Goal: Information Seeking & Learning: Learn about a topic

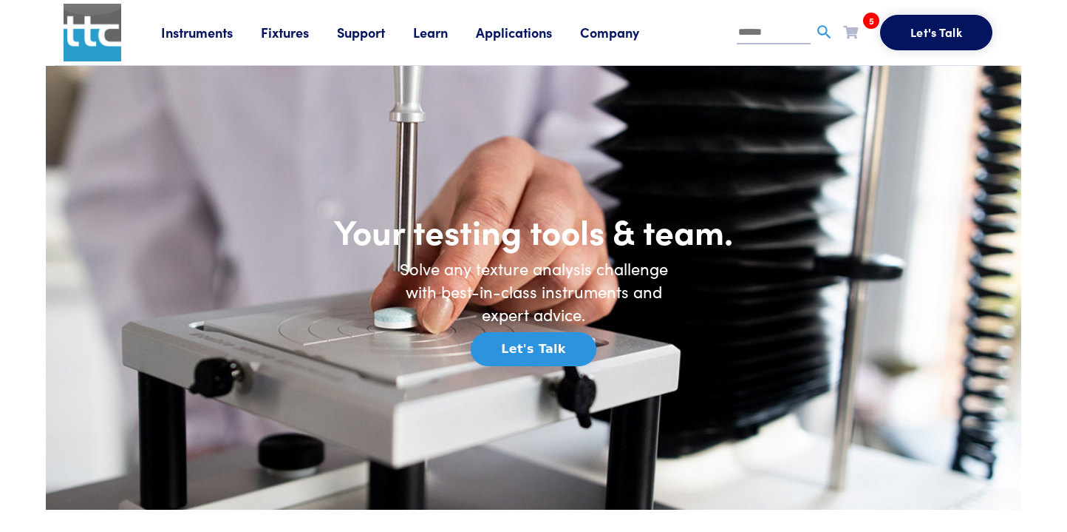
click at [617, 29] on link "Company" at bounding box center [623, 32] width 87 height 18
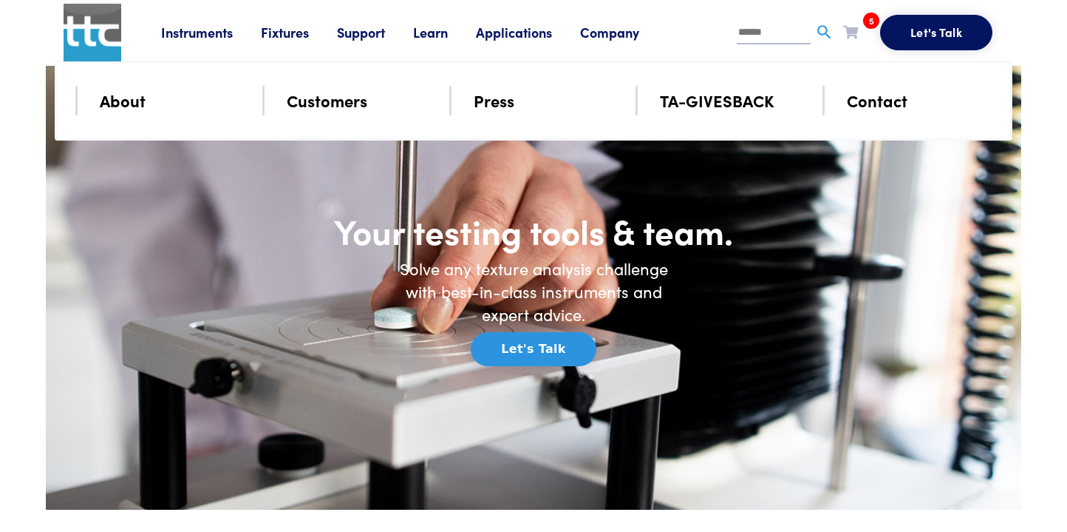
click at [696, 101] on link "TA-GIVESBACK" at bounding box center [717, 100] width 115 height 26
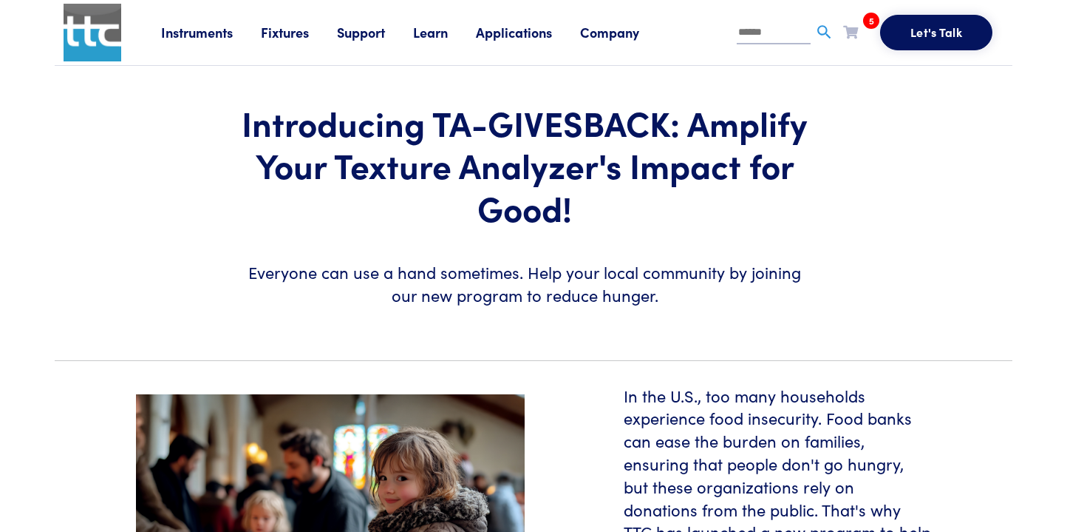
click at [622, 35] on link "Company" at bounding box center [623, 32] width 87 height 18
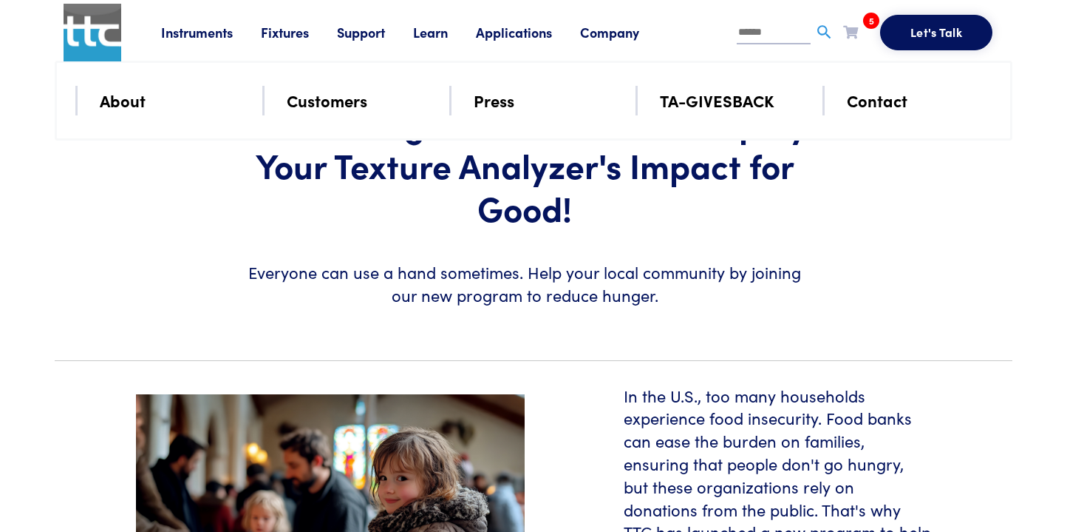
click at [536, 35] on link "Applications" at bounding box center [528, 32] width 104 height 18
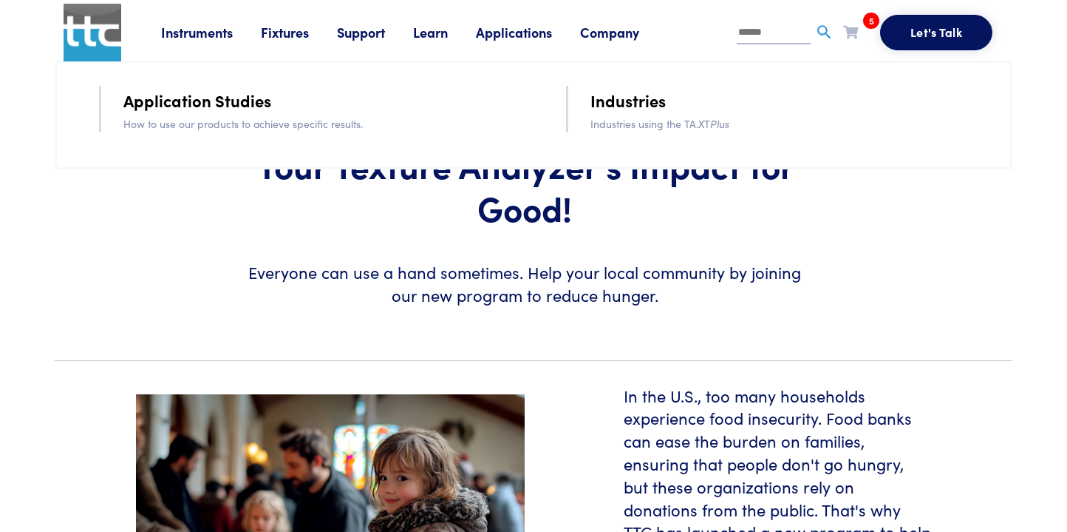
click at [447, 35] on link "Learn" at bounding box center [444, 32] width 63 height 18
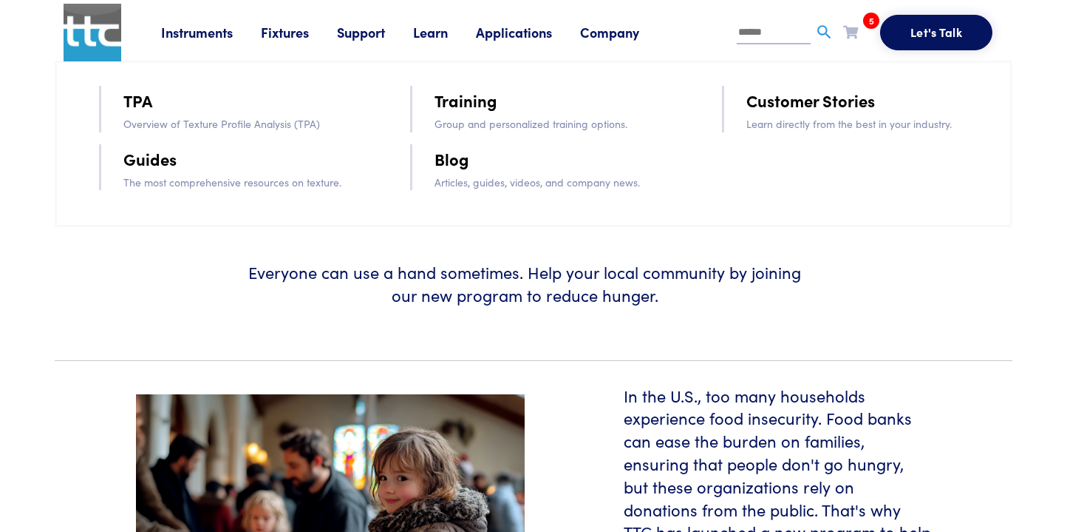
click at [456, 166] on link "Blog" at bounding box center [452, 159] width 35 height 26
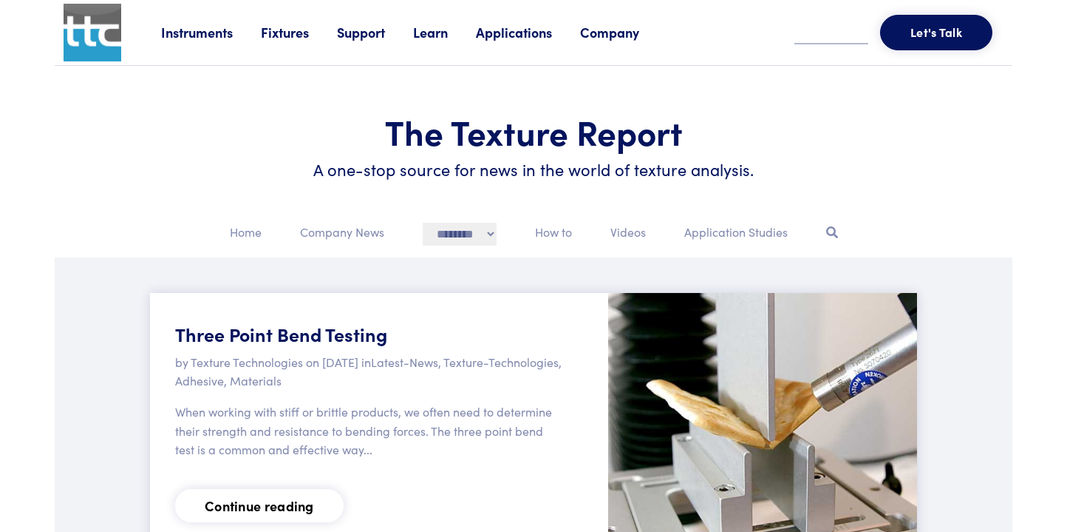
scroll to position [157, 0]
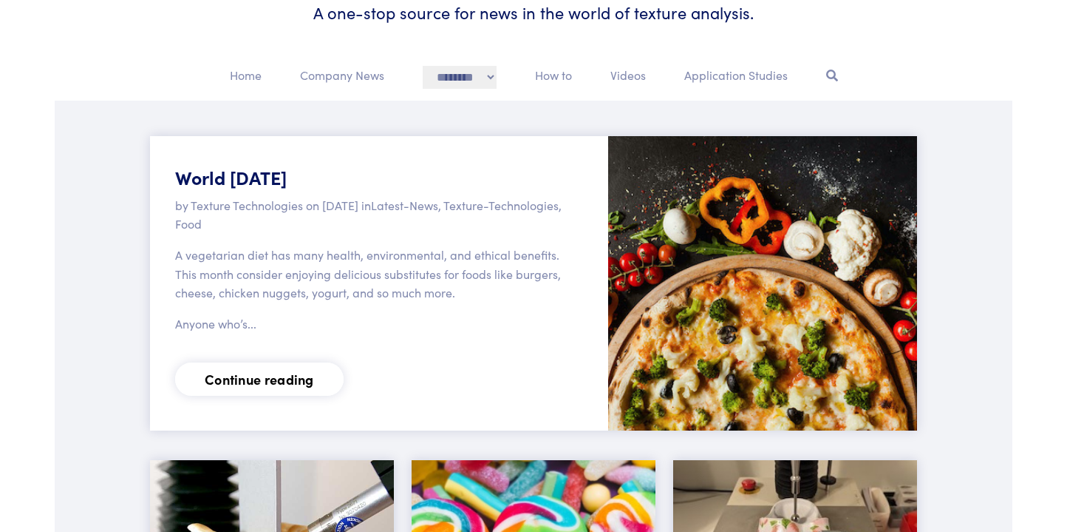
scroll to position [157, 0]
click at [265, 396] on link "Continue reading" at bounding box center [259, 378] width 169 height 33
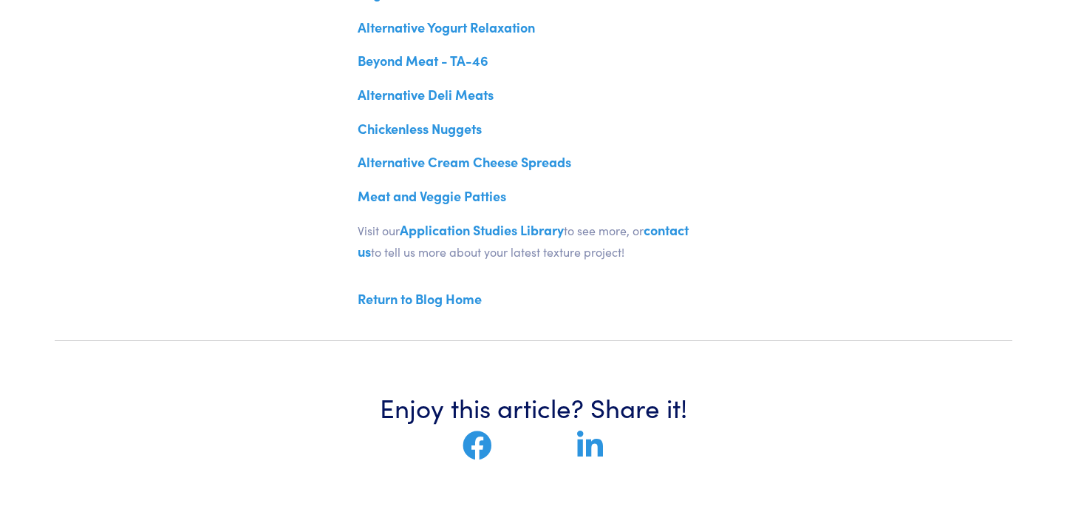
scroll to position [931, 0]
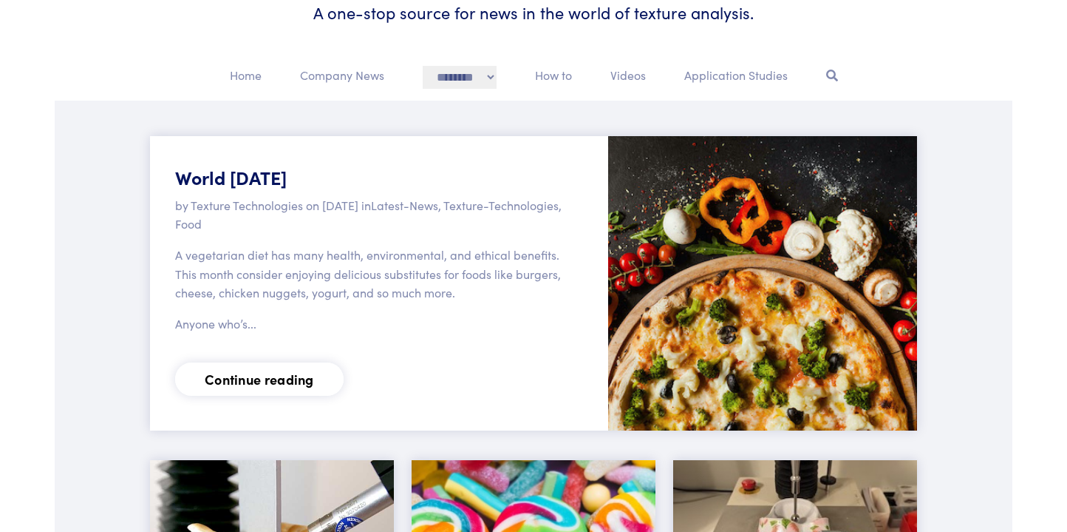
scroll to position [157, 0]
click at [314, 76] on p "Company News" at bounding box center [342, 75] width 84 height 19
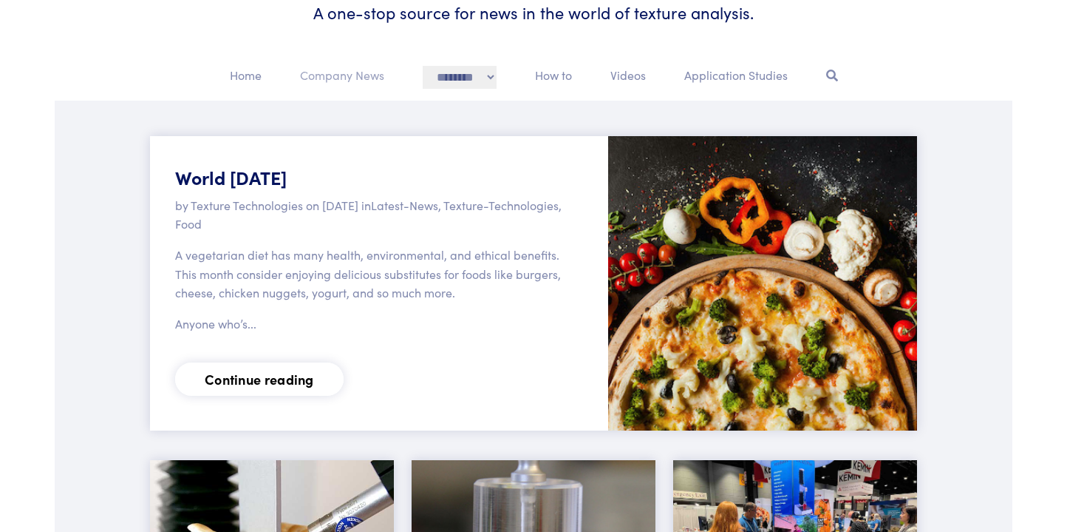
click at [314, 76] on p "Company News" at bounding box center [342, 75] width 84 height 19
click at [233, 79] on p "Home" at bounding box center [246, 75] width 32 height 19
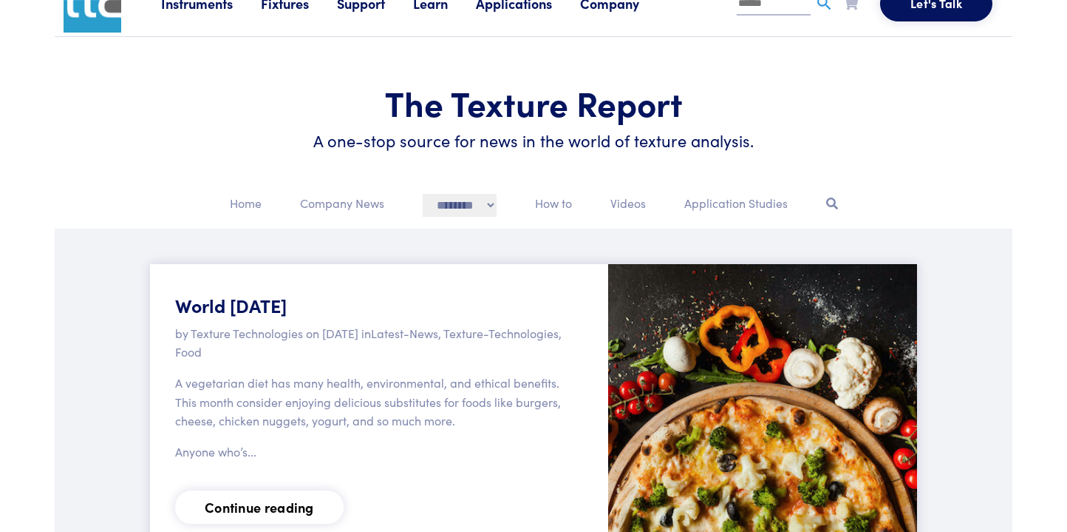
scroll to position [0, 0]
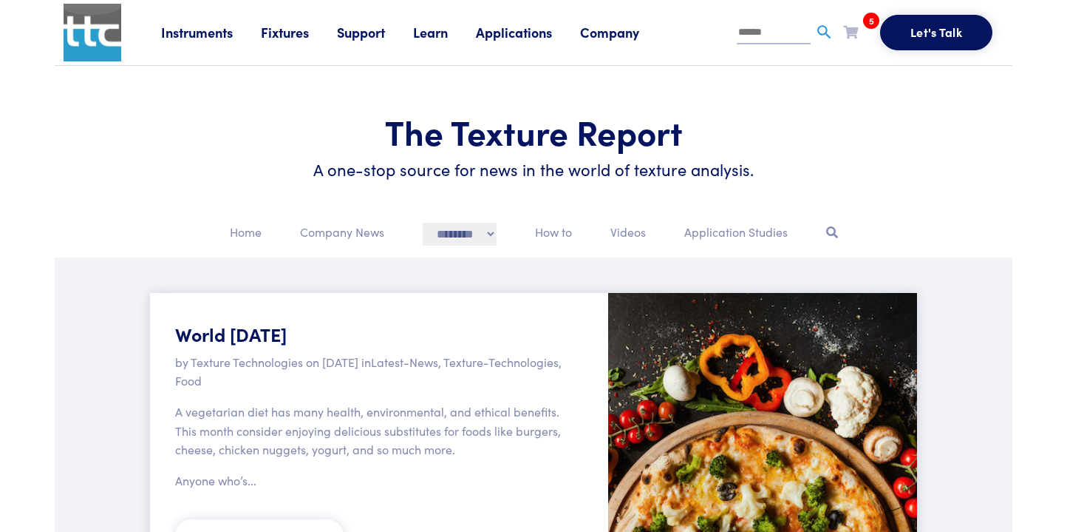
click at [626, 31] on link "Company" at bounding box center [623, 32] width 87 height 18
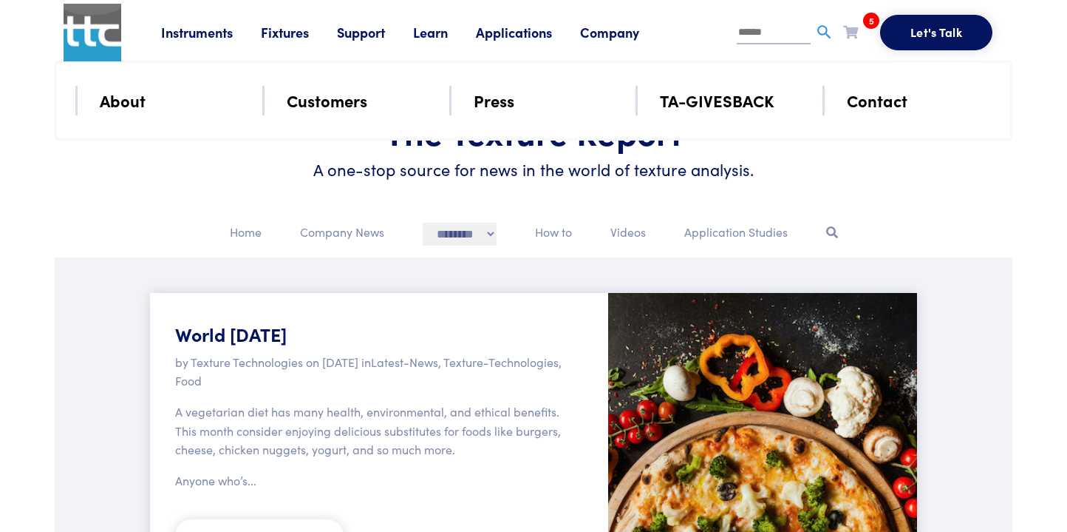
click at [138, 99] on link "About" at bounding box center [123, 100] width 46 height 26
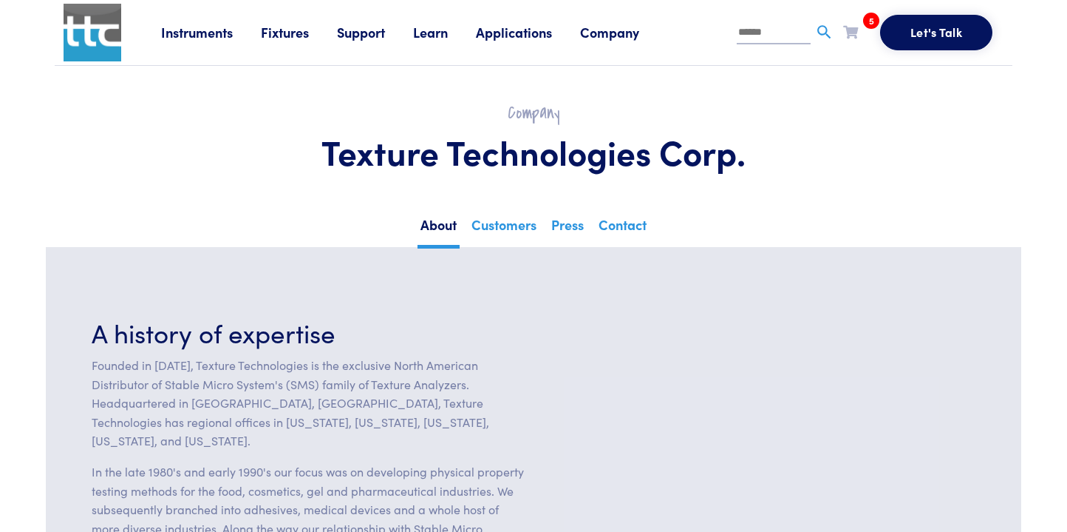
click at [448, 35] on link "Learn" at bounding box center [444, 32] width 63 height 18
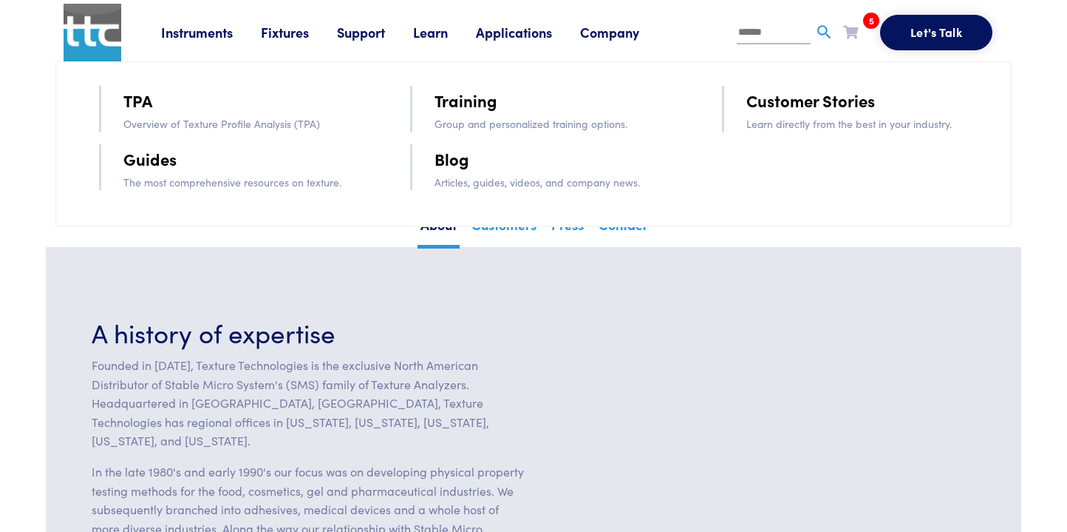
click at [372, 31] on link "Support" at bounding box center [375, 32] width 76 height 18
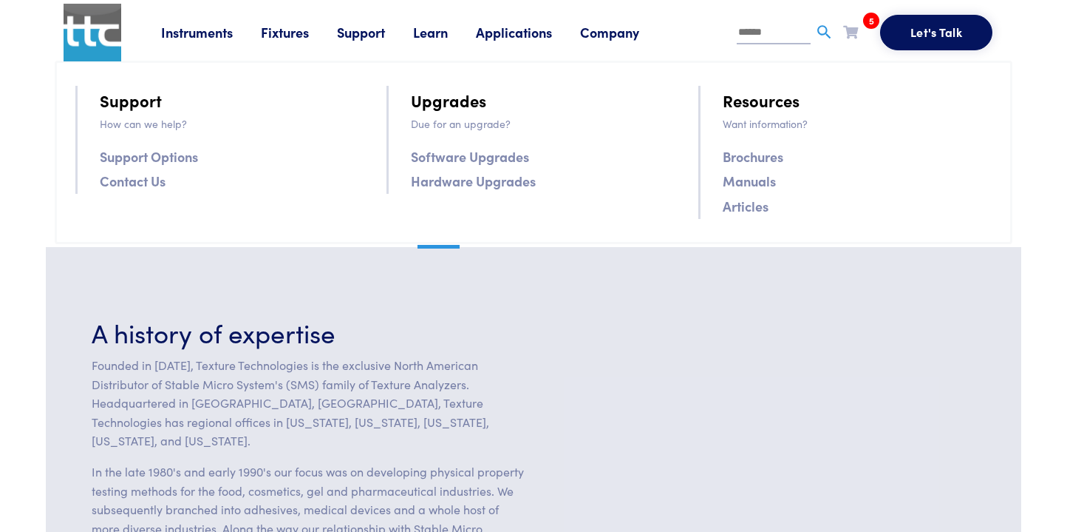
click at [444, 37] on link "Learn" at bounding box center [444, 32] width 63 height 18
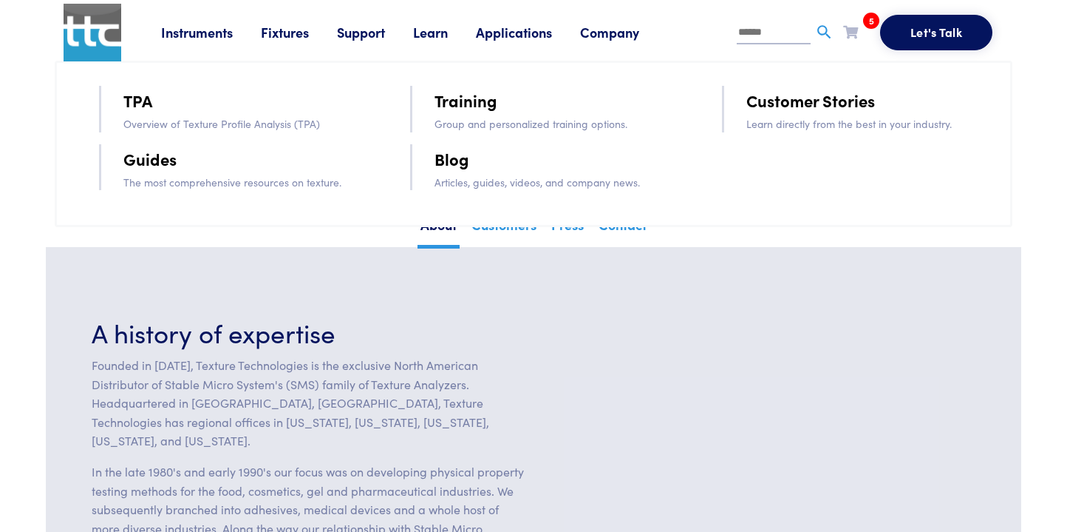
click at [744, 42] on input "text" at bounding box center [774, 33] width 74 height 22
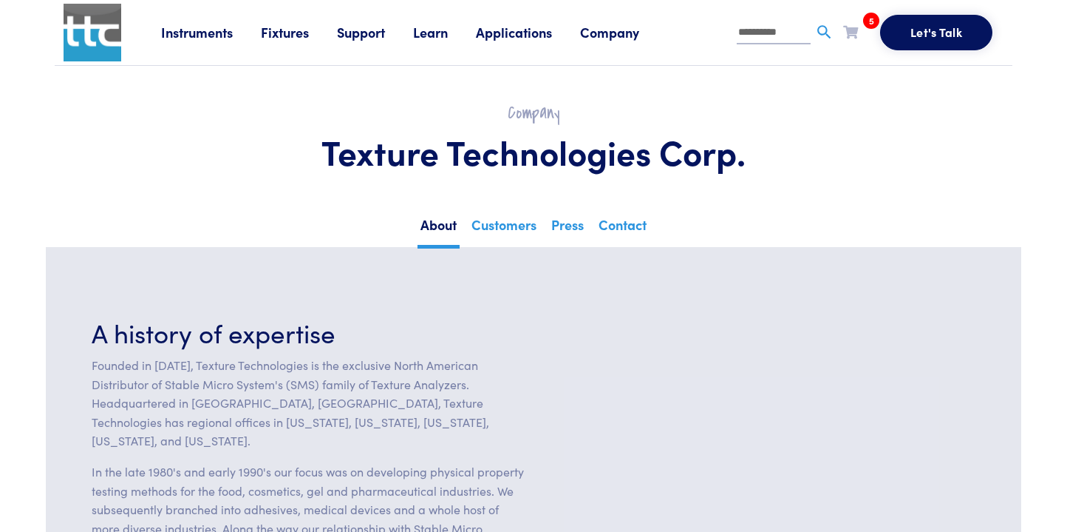
type input "**********"
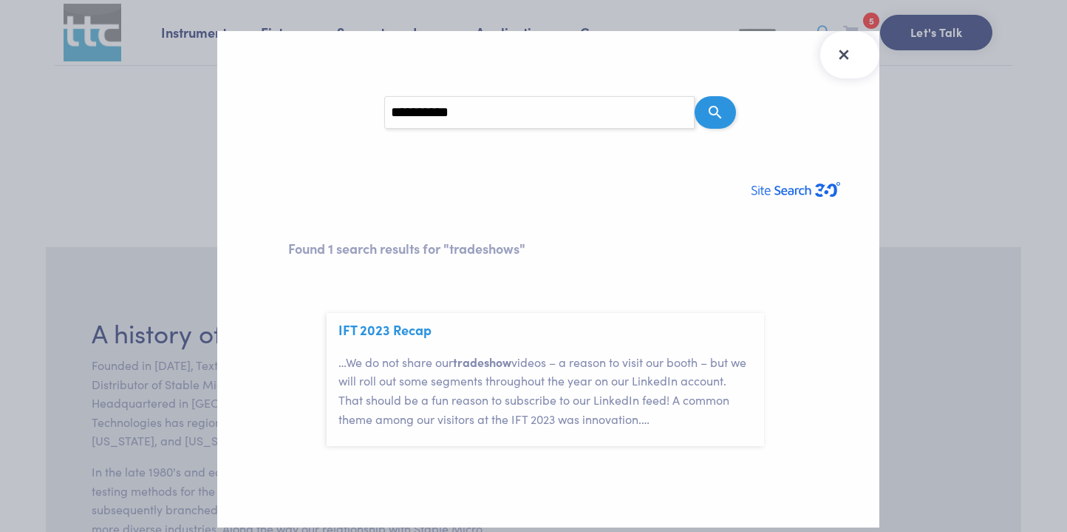
click at [845, 61] on icon "Close Search Results" at bounding box center [844, 55] width 24 height 24
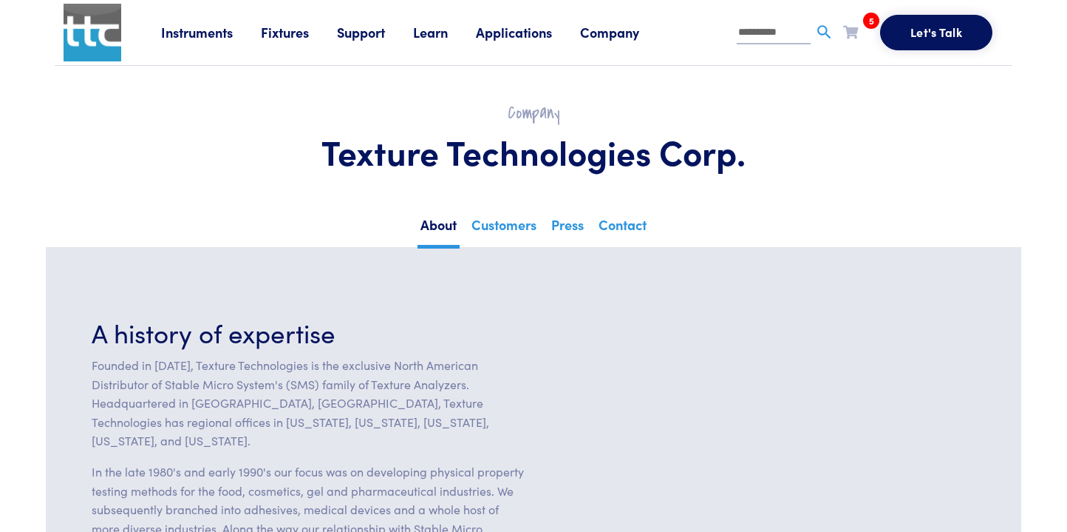
click at [628, 35] on link "Company" at bounding box center [623, 32] width 87 height 18
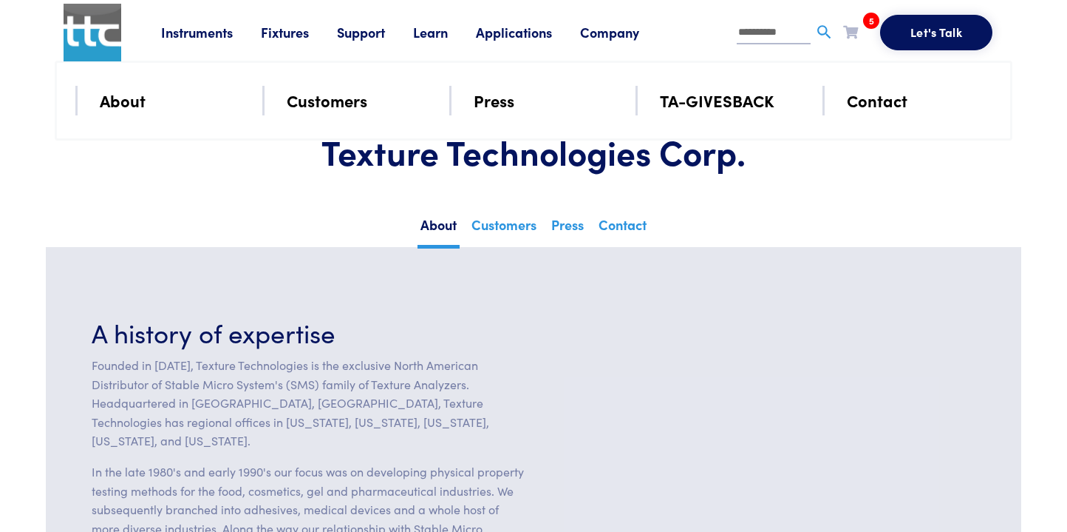
click at [121, 99] on link "About" at bounding box center [123, 100] width 46 height 26
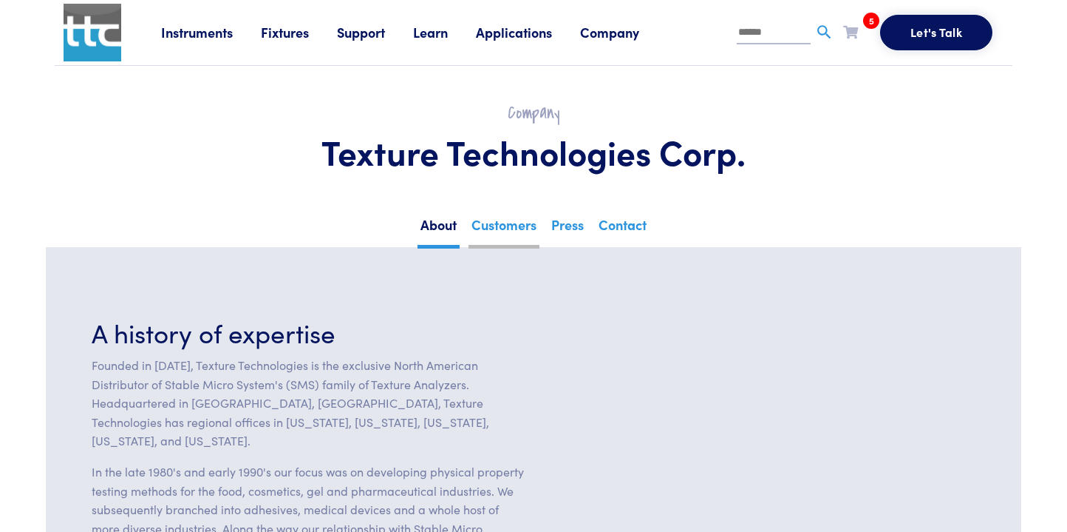
click at [521, 233] on link "Customers" at bounding box center [504, 230] width 71 height 36
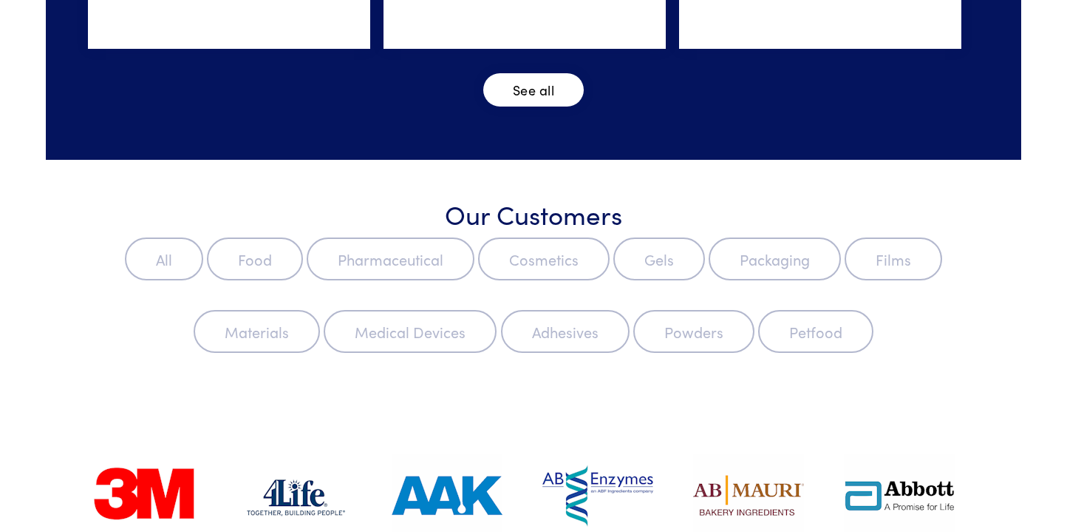
scroll to position [836, 0]
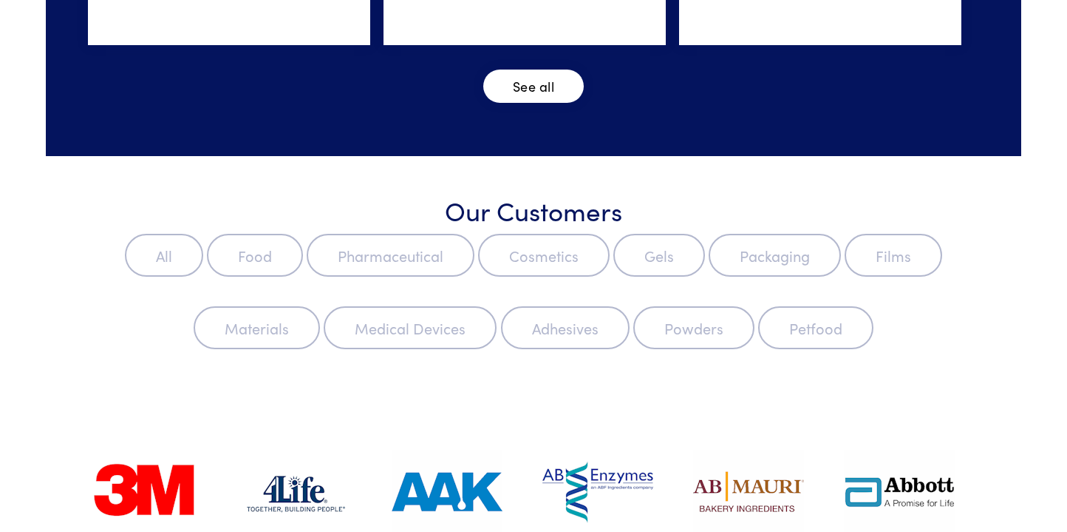
click at [539, 103] on link "See all" at bounding box center [533, 85] width 101 height 33
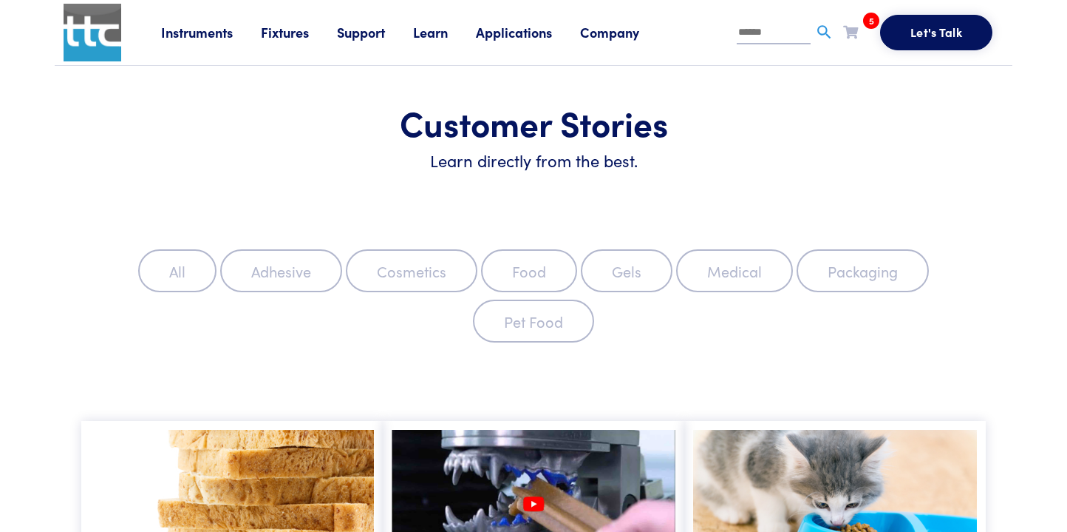
click at [624, 34] on link "Company" at bounding box center [623, 32] width 87 height 18
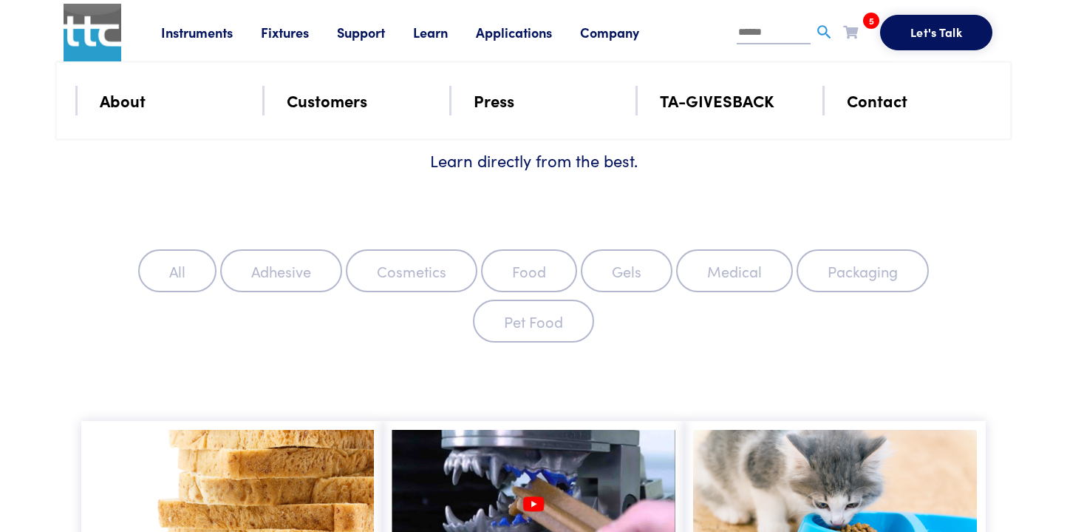
click at [507, 111] on link "Press" at bounding box center [494, 100] width 41 height 26
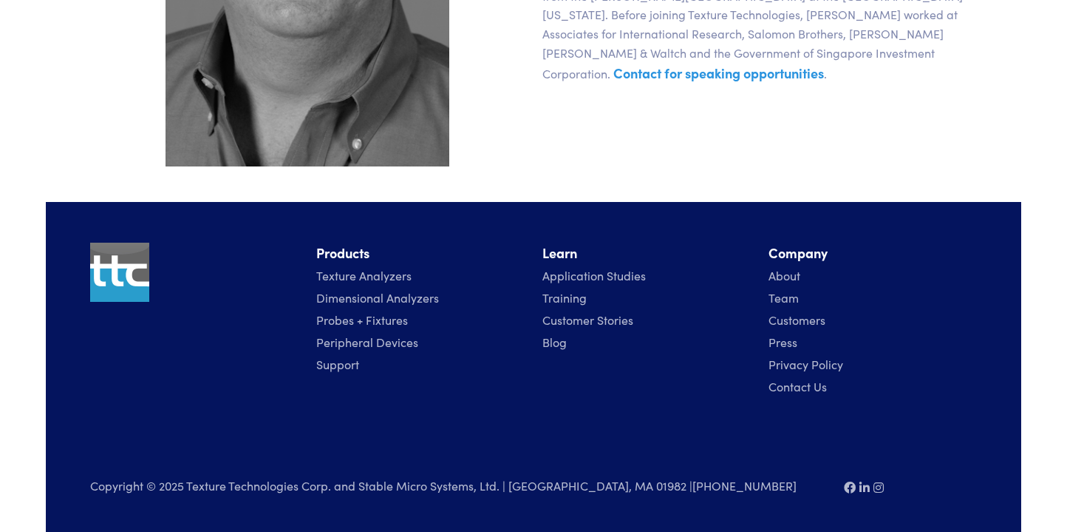
scroll to position [1524, 0]
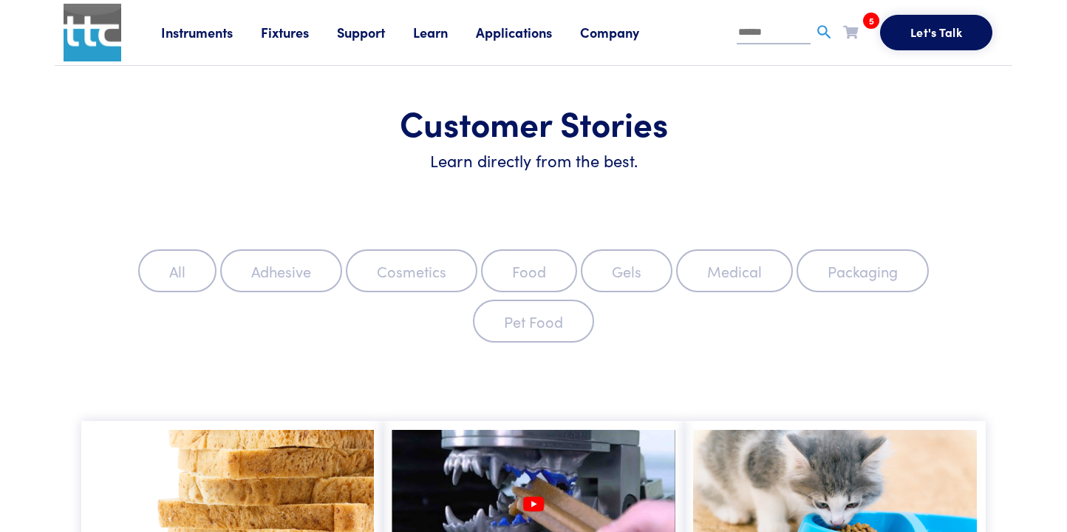
click at [206, 38] on link "Instruments" at bounding box center [211, 32] width 100 height 18
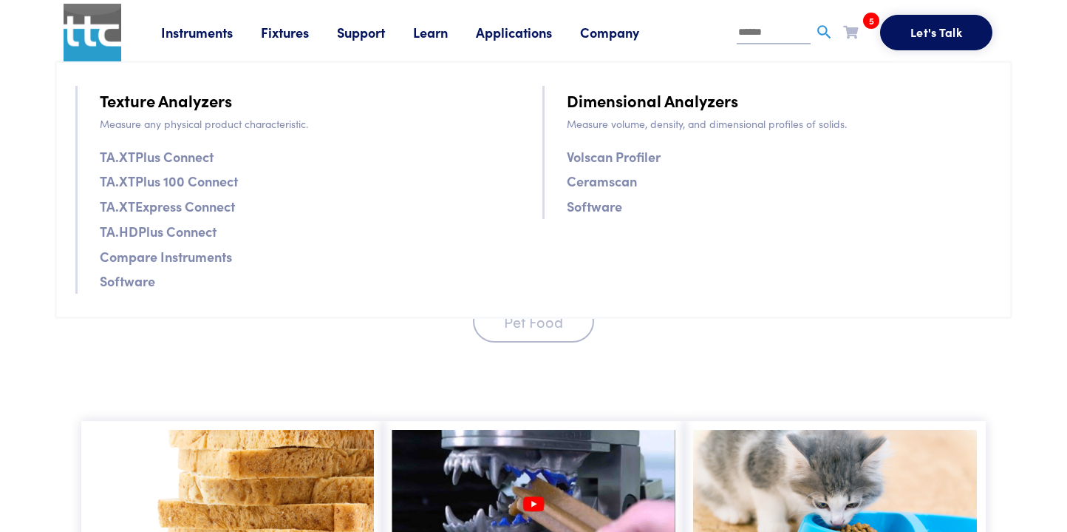
click at [415, 361] on section "All Adhesive Cosmetics Food Gels Medical Packaging Pet Food" at bounding box center [534, 300] width 976 height 172
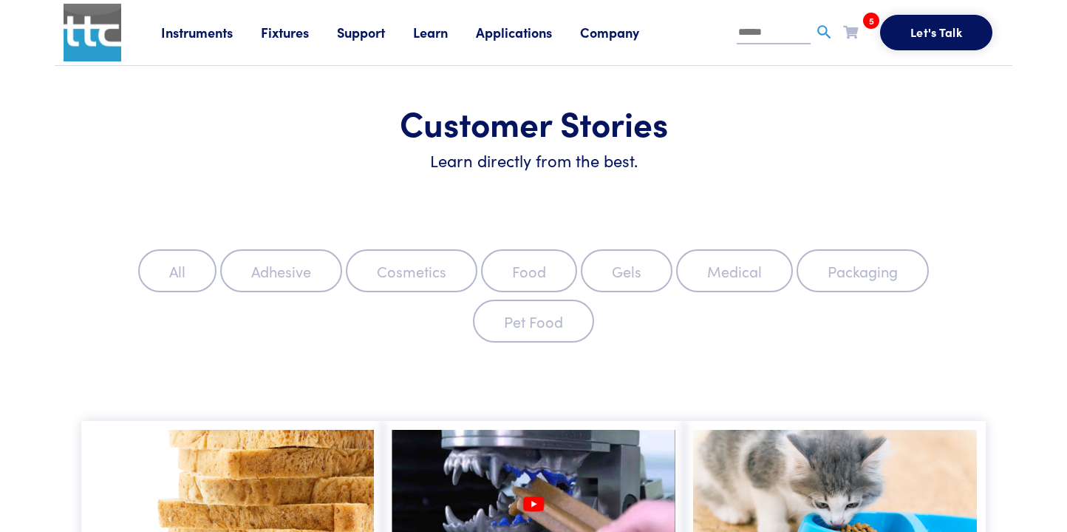
click at [222, 35] on link "Instruments" at bounding box center [211, 32] width 100 height 18
